Goal: Task Accomplishment & Management: Use online tool/utility

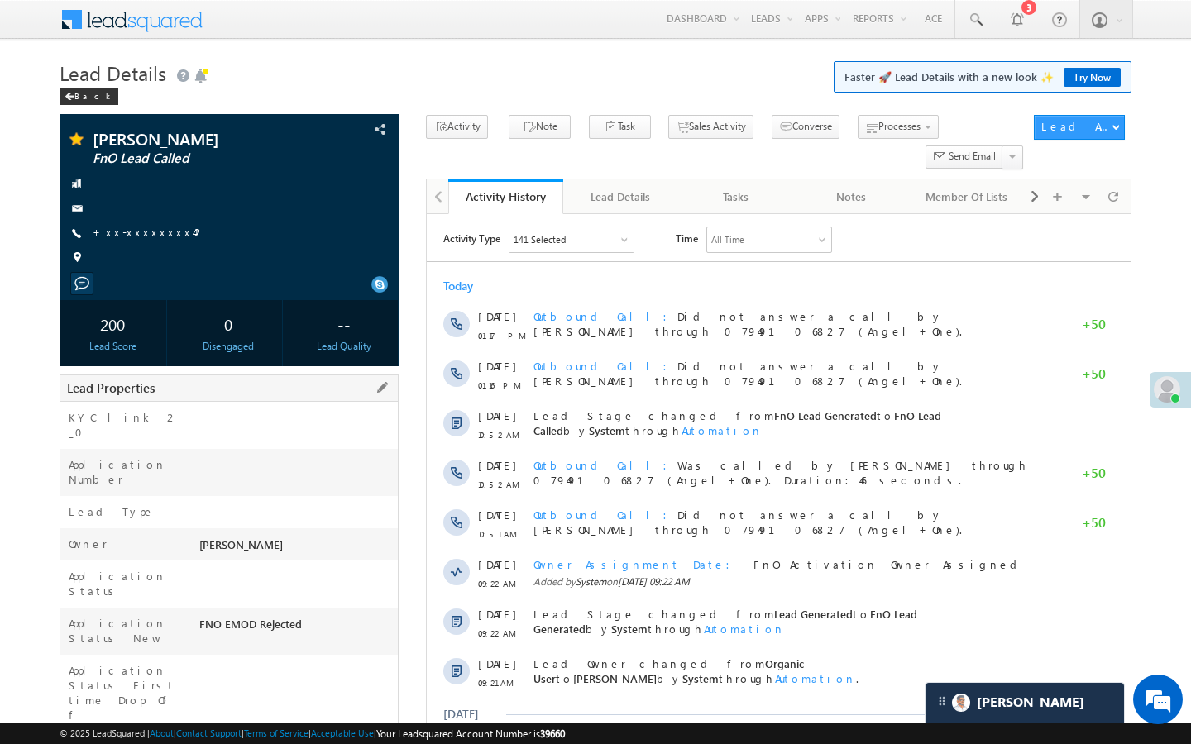
drag, startPoint x: 201, startPoint y: 659, endPoint x: 307, endPoint y: 659, distance: 105.8
click at [308, 740] on div "AAAP520969" at bounding box center [296, 751] width 203 height 23
copy div "AAAP520969"
click at [138, 234] on link "+xx-xxxxxxxx42" at bounding box center [149, 232] width 113 height 14
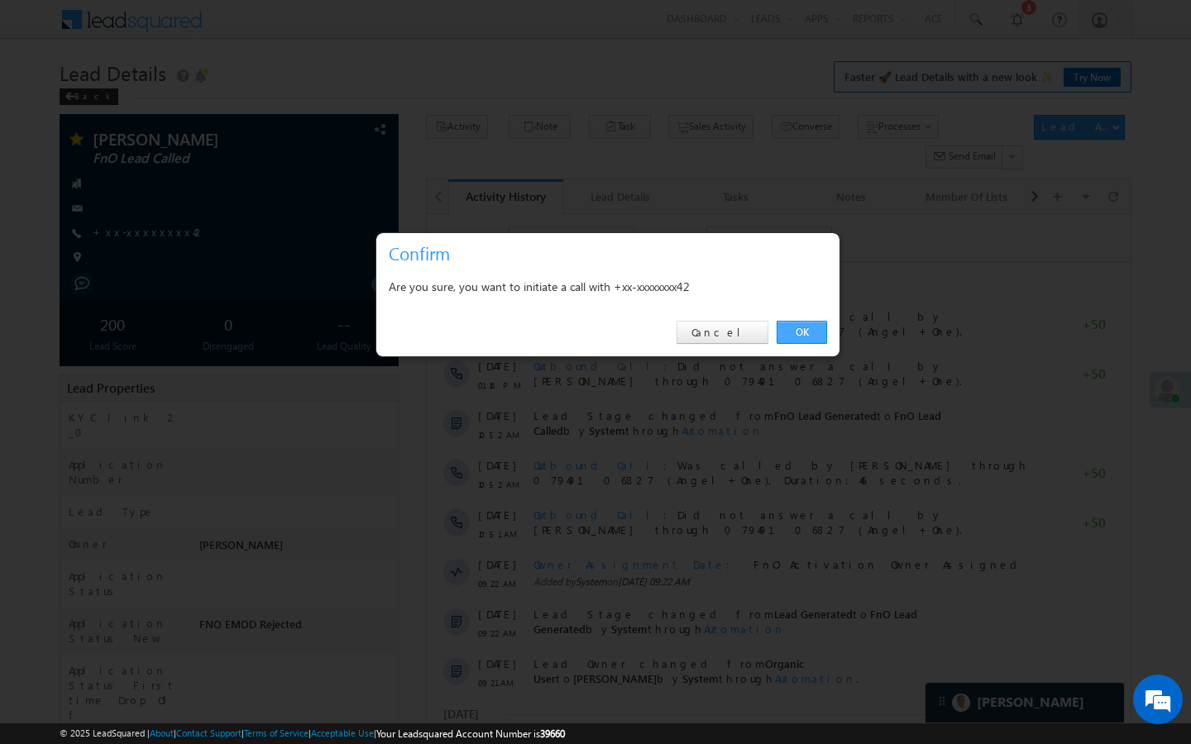
click at [798, 331] on link "OK" at bounding box center [801, 332] width 50 height 23
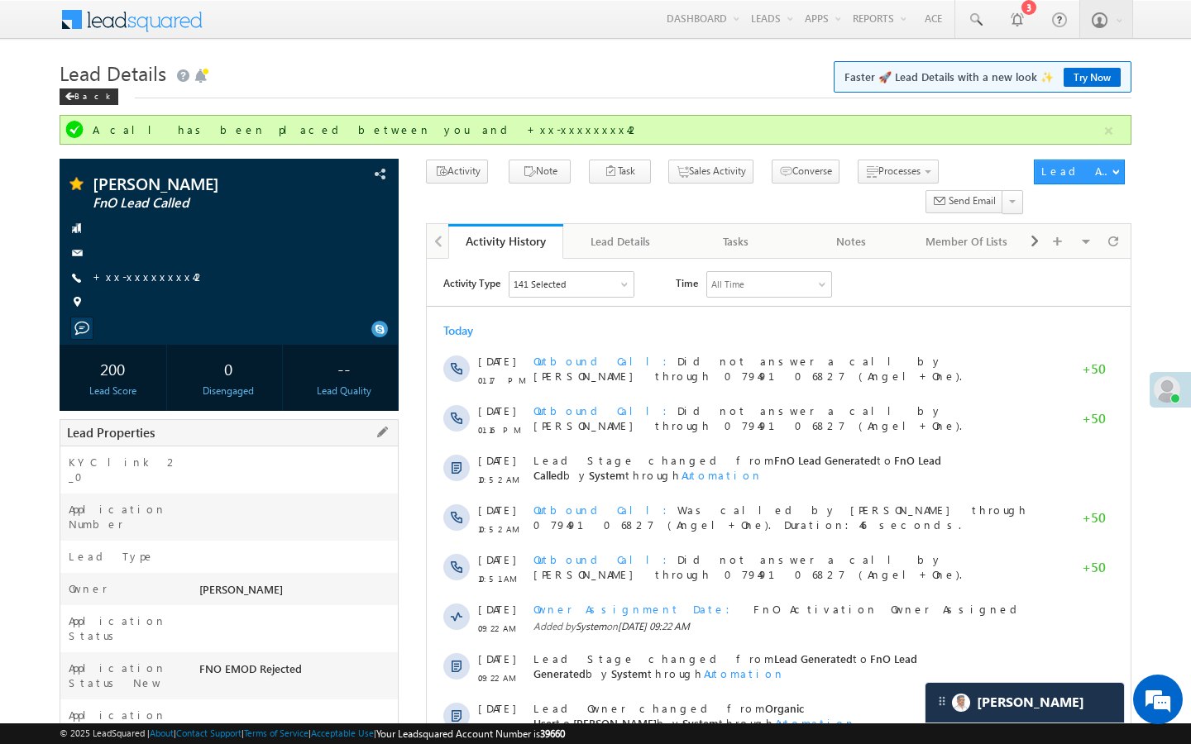
drag, startPoint x: 200, startPoint y: 700, endPoint x: 307, endPoint y: 697, distance: 106.7
copy div "AAAP520969"
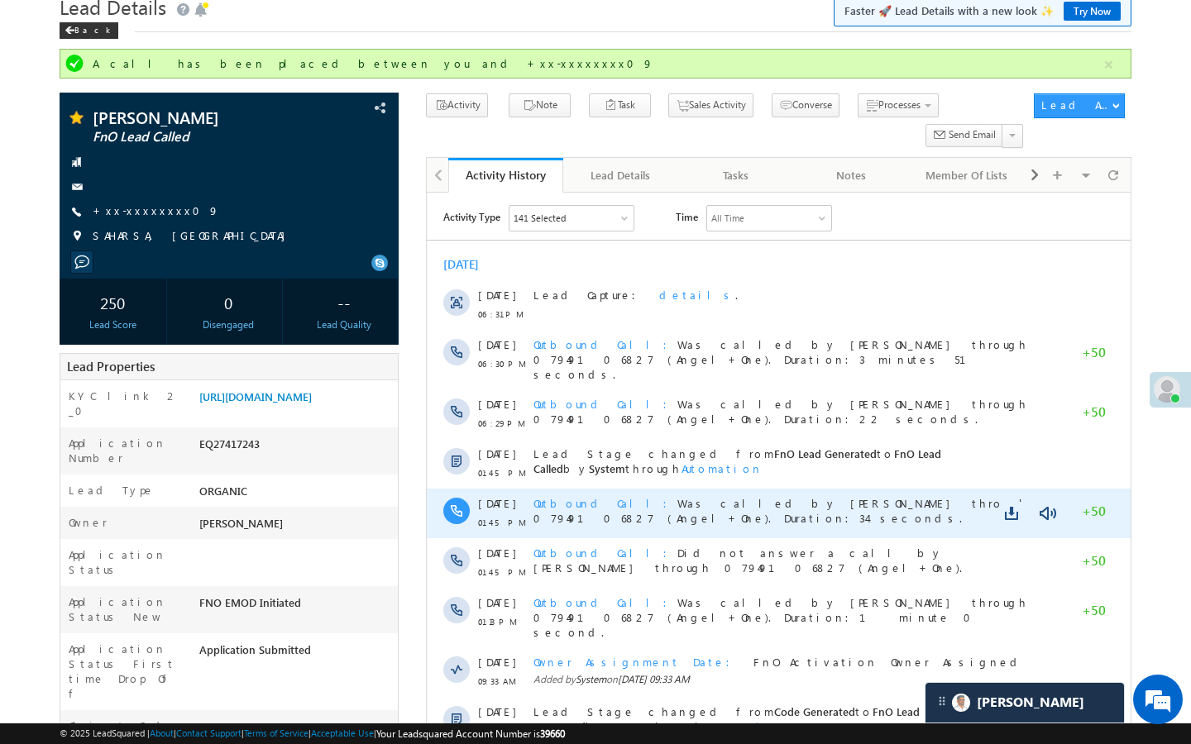
scroll to position [33, 0]
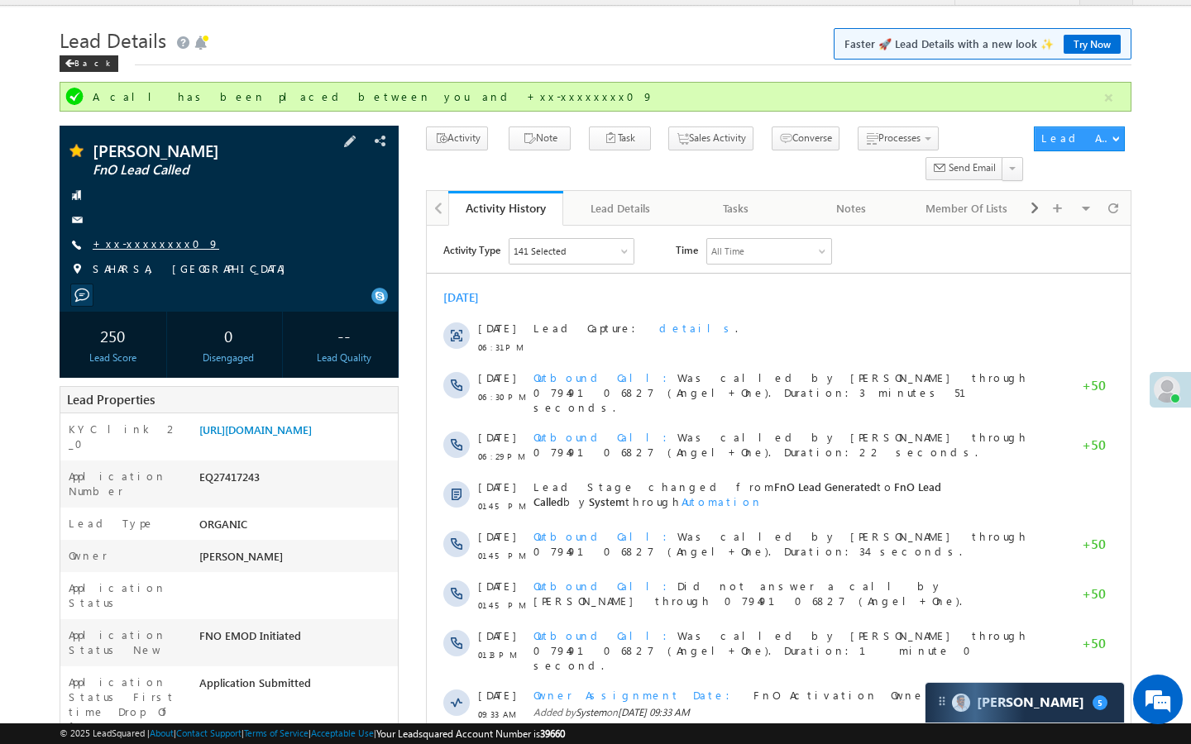
click at [150, 241] on link "+xx-xxxxxxxx09" at bounding box center [156, 243] width 127 height 14
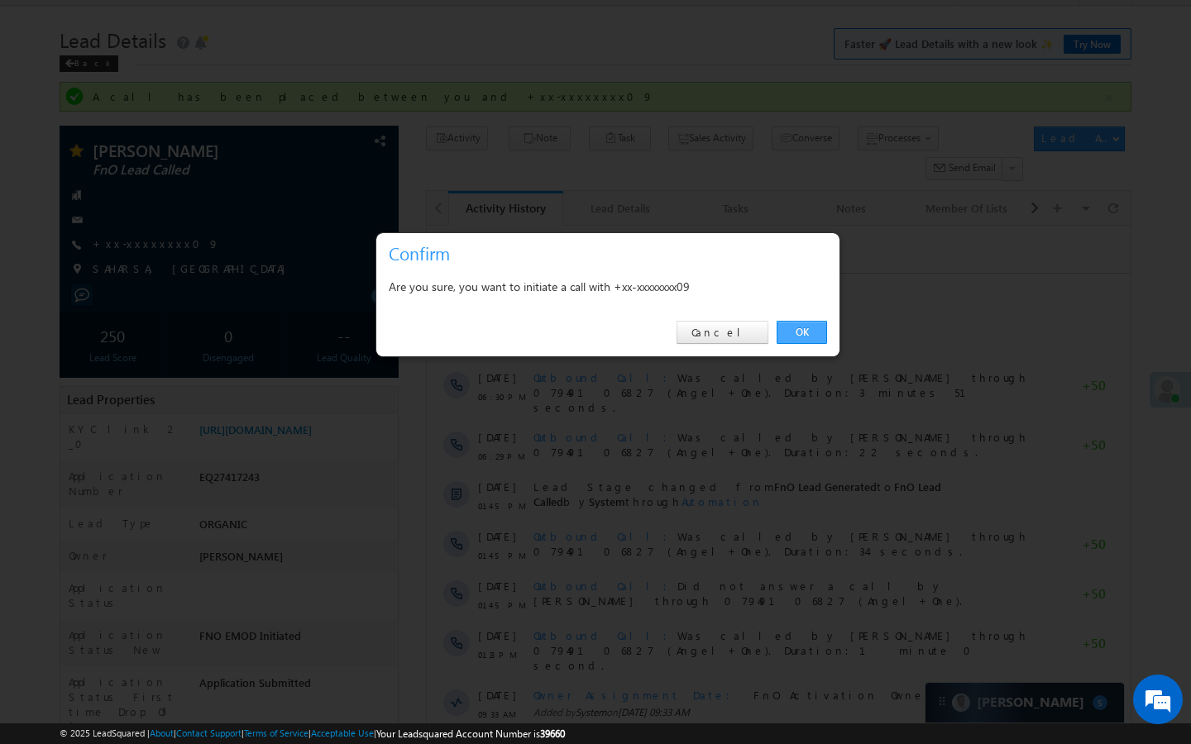
click at [801, 341] on link "OK" at bounding box center [801, 332] width 50 height 23
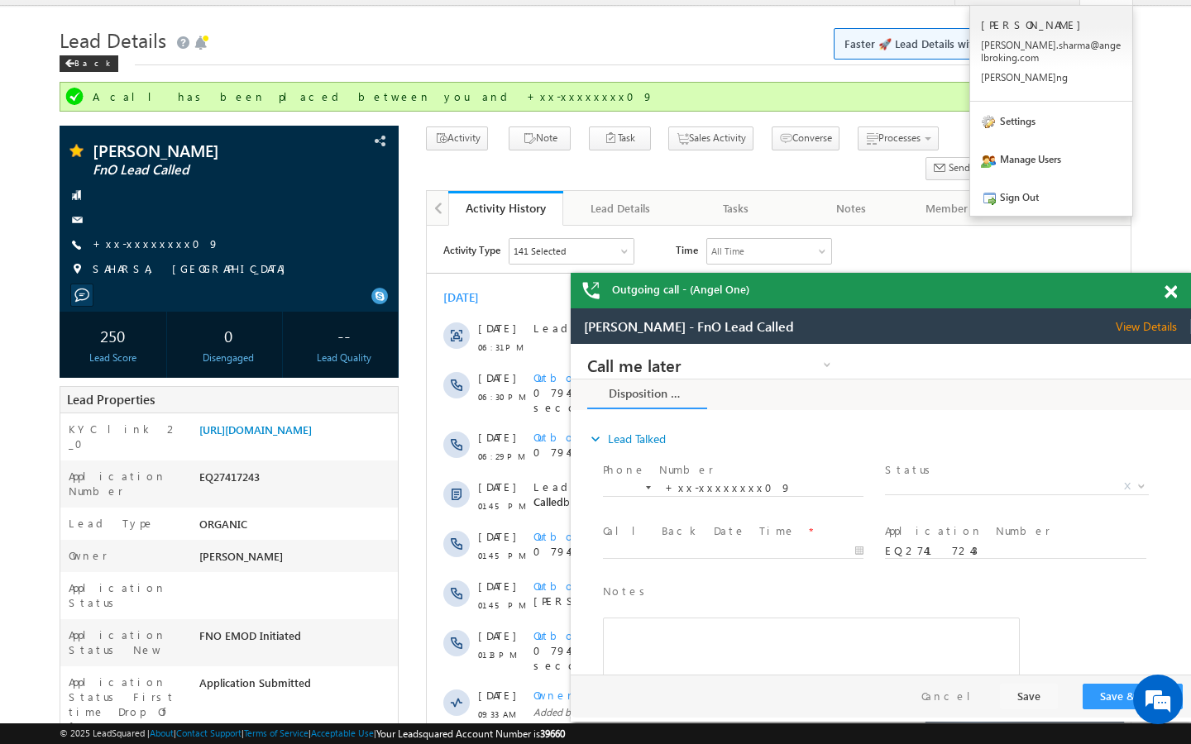
scroll to position [0, 0]
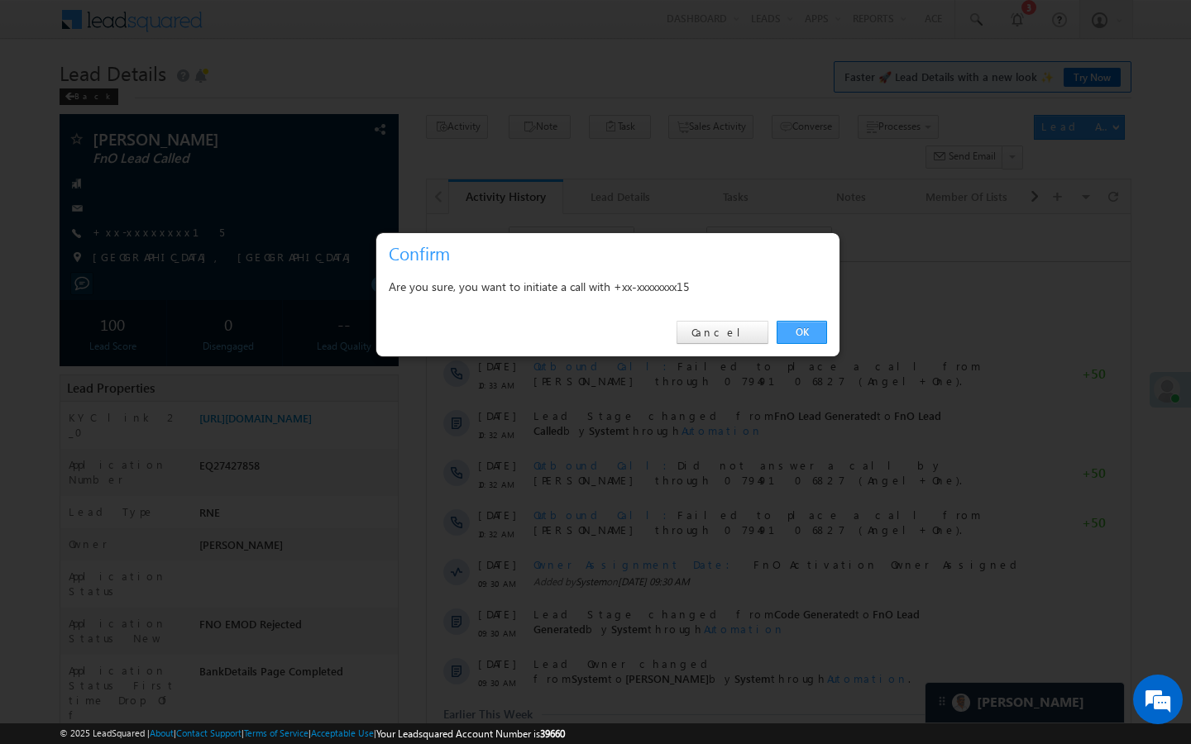
click at [808, 334] on link "OK" at bounding box center [801, 332] width 50 height 23
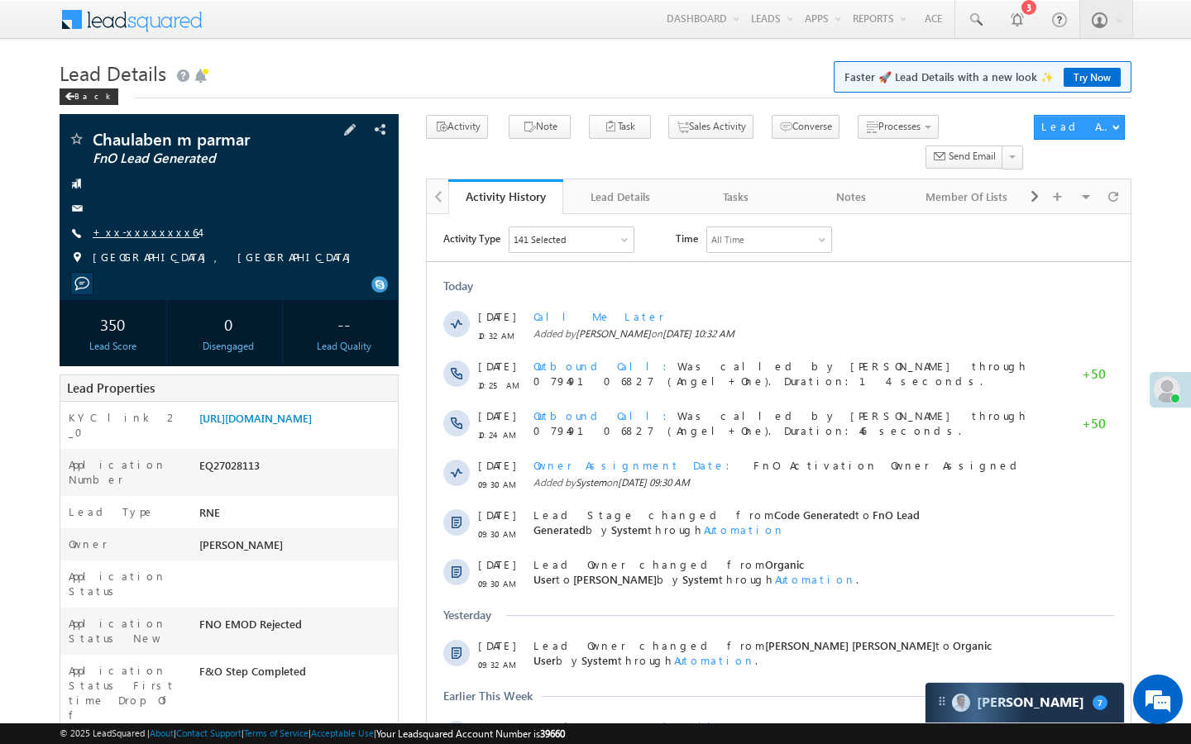
click at [155, 230] on link "+xx-xxxxxxxx64" at bounding box center [146, 232] width 107 height 14
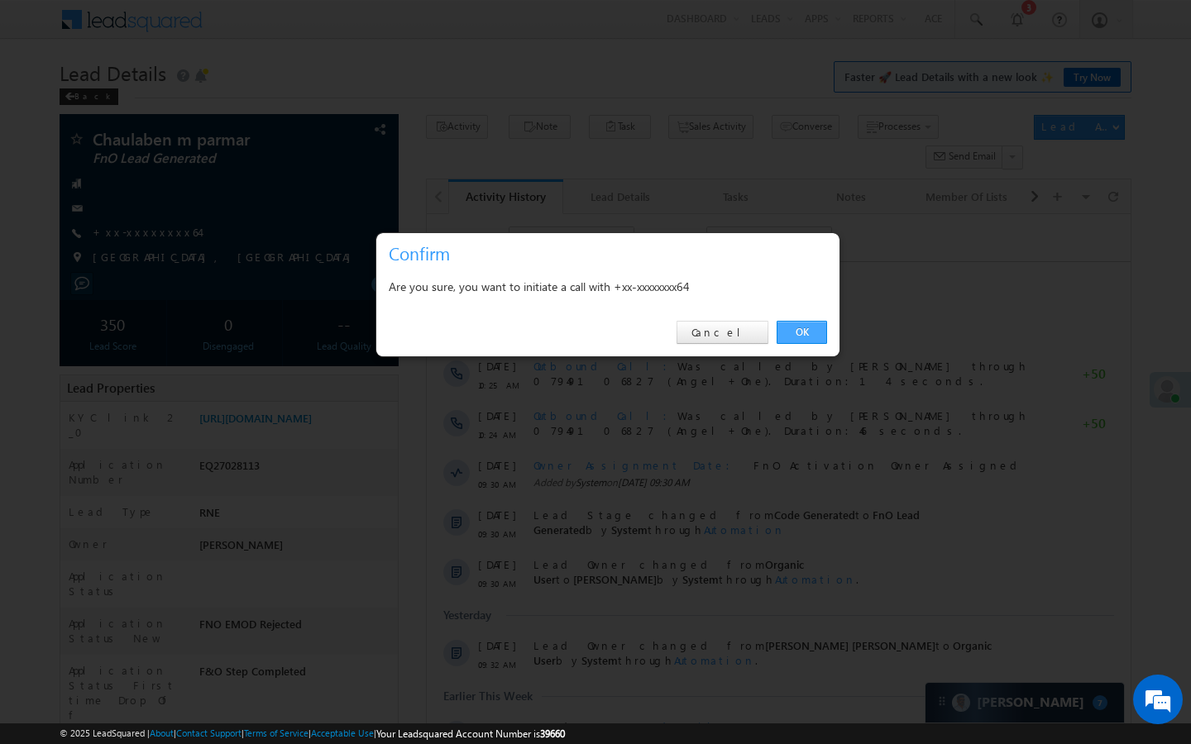
click at [806, 333] on link "OK" at bounding box center [801, 332] width 50 height 23
